Goal: Navigation & Orientation: Understand site structure

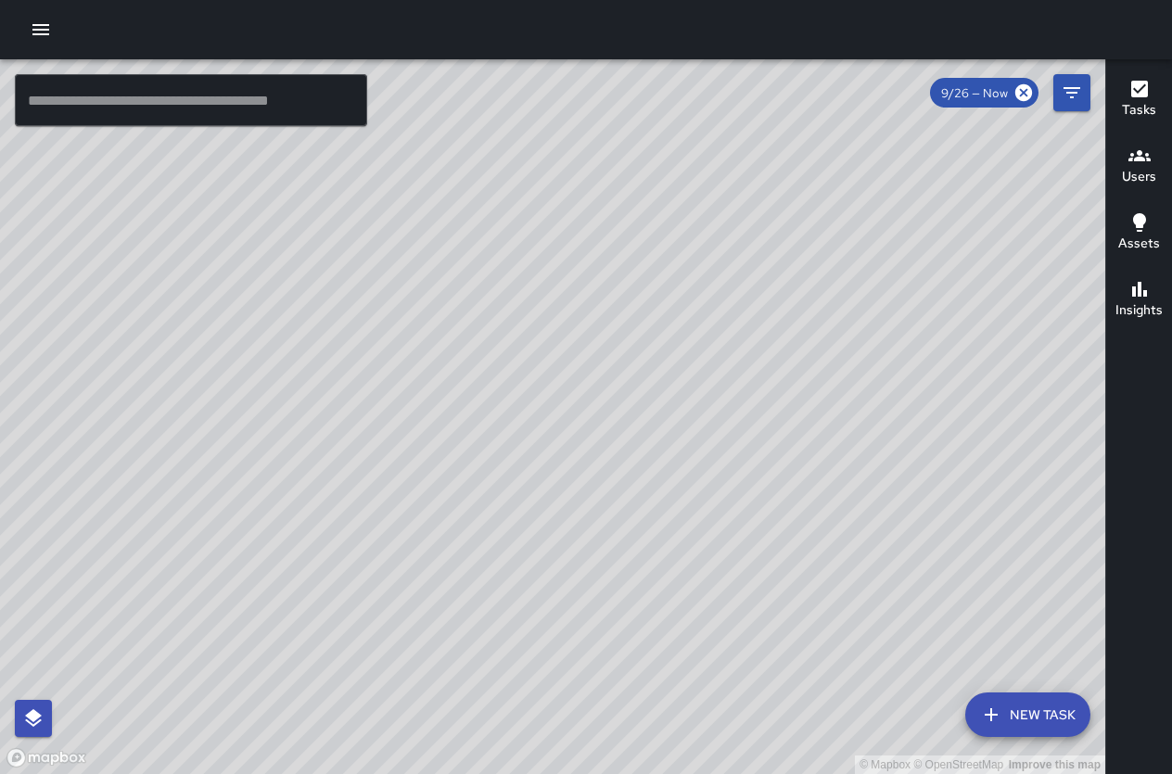
drag, startPoint x: 685, startPoint y: 399, endPoint x: 272, endPoint y: 425, distance: 414.2
click at [278, 453] on div "© Mapbox © OpenStreetMap Improve this map" at bounding box center [552, 416] width 1105 height 715
drag, startPoint x: 616, startPoint y: 201, endPoint x: 656, endPoint y: 279, distance: 87.5
click at [656, 279] on div "© Mapbox © OpenStreetMap Improve this map" at bounding box center [552, 416] width 1105 height 715
drag, startPoint x: 755, startPoint y: 419, endPoint x: 748, endPoint y: 89, distance: 330.0
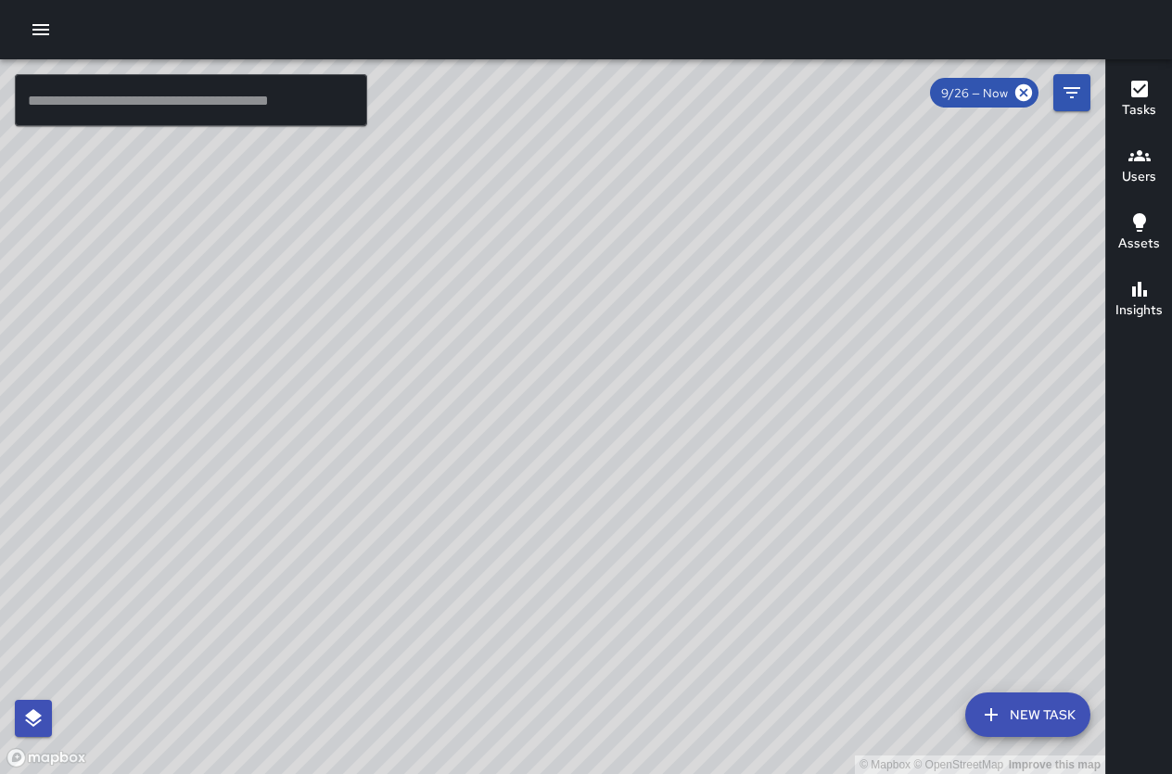
click at [748, 89] on div "© Mapbox © OpenStreetMap Improve this map" at bounding box center [552, 416] width 1105 height 715
drag, startPoint x: 855, startPoint y: 409, endPoint x: 729, endPoint y: 437, distance: 129.3
click at [729, 438] on div "© Mapbox © OpenStreetMap Improve this map" at bounding box center [552, 416] width 1105 height 715
drag, startPoint x: 867, startPoint y: 499, endPoint x: 873, endPoint y: 354, distance: 144.7
click at [873, 354] on div "© Mapbox © OpenStreetMap Improve this map" at bounding box center [552, 416] width 1105 height 715
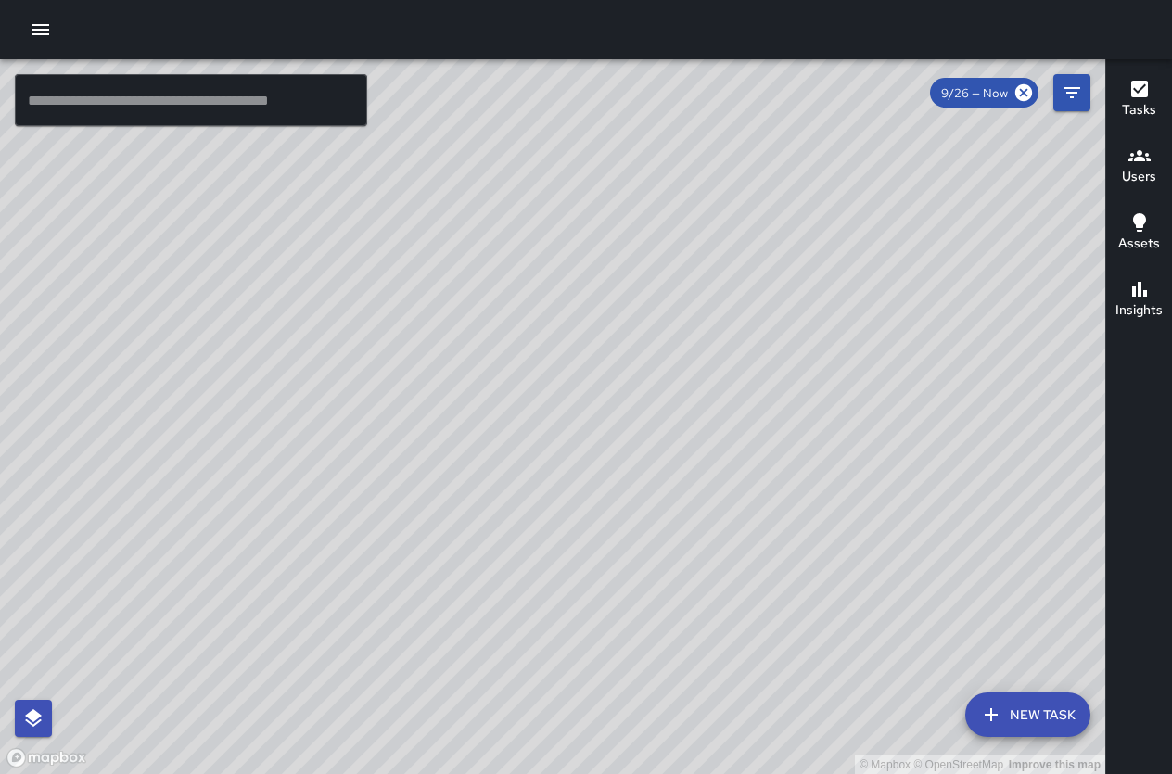
drag, startPoint x: 802, startPoint y: 251, endPoint x: 458, endPoint y: 272, distance: 344.5
click at [458, 272] on div "© Mapbox © OpenStreetMap Improve this map" at bounding box center [552, 416] width 1105 height 715
drag, startPoint x: 563, startPoint y: 681, endPoint x: 580, endPoint y: 674, distance: 19.1
click at [569, 676] on div "© Mapbox © OpenStreetMap Improve this map" at bounding box center [552, 416] width 1105 height 715
click at [470, 637] on div "© Mapbox © OpenStreetMap Improve this map" at bounding box center [552, 416] width 1105 height 715
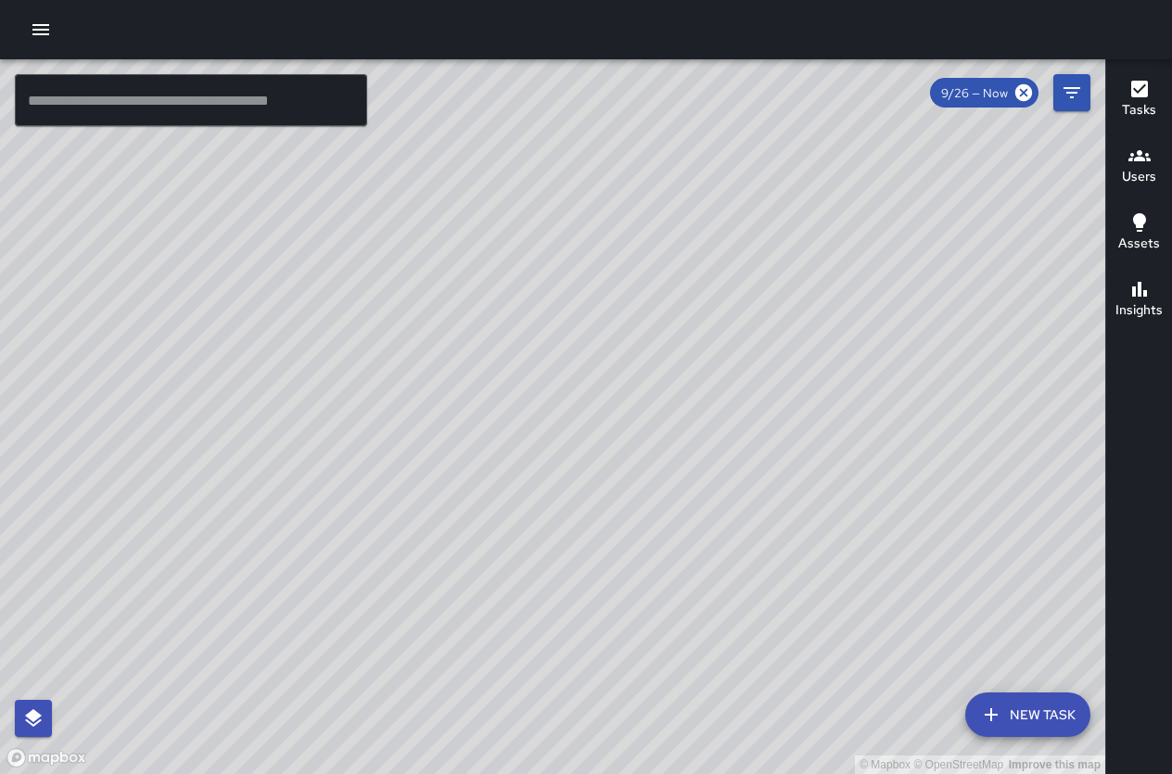
drag, startPoint x: 442, startPoint y: 292, endPoint x: 564, endPoint y: 514, distance: 253.4
click at [564, 514] on div "© Mapbox © OpenStreetMap Improve this map" at bounding box center [552, 416] width 1105 height 715
drag, startPoint x: 476, startPoint y: 240, endPoint x: 481, endPoint y: 370, distance: 129.8
click at [504, 392] on div "© Mapbox © OpenStreetMap Improve this map" at bounding box center [552, 416] width 1105 height 715
drag, startPoint x: 265, startPoint y: 209, endPoint x: 342, endPoint y: 308, distance: 124.8
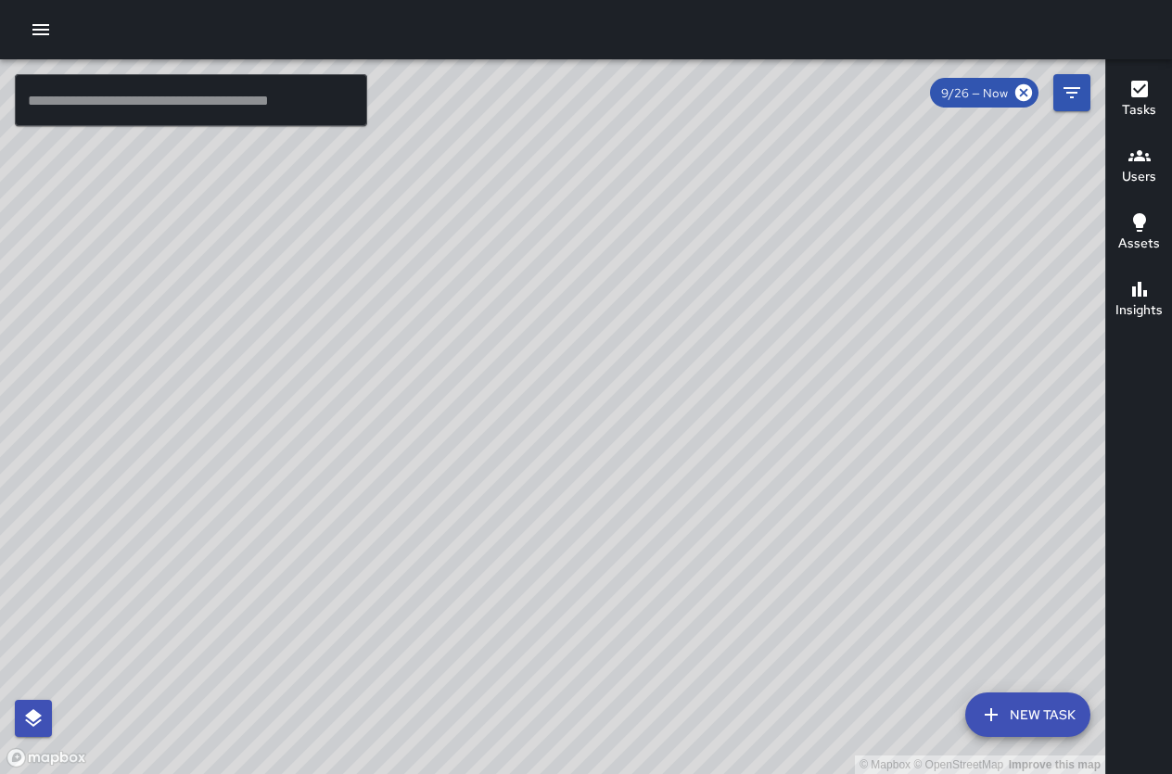
click at [342, 308] on div "© Mapbox © OpenStreetMap Improve this map" at bounding box center [552, 416] width 1105 height 715
drag, startPoint x: 831, startPoint y: 301, endPoint x: 801, endPoint y: 336, distance: 45.3
click at [801, 336] on div "© Mapbox © OpenStreetMap Improve this map" at bounding box center [552, 416] width 1105 height 715
drag, startPoint x: 820, startPoint y: 319, endPoint x: 809, endPoint y: 323, distance: 11.7
click at [809, 323] on div "© Mapbox © OpenStreetMap Improve this map" at bounding box center [552, 416] width 1105 height 715
